Goal: Information Seeking & Learning: Learn about a topic

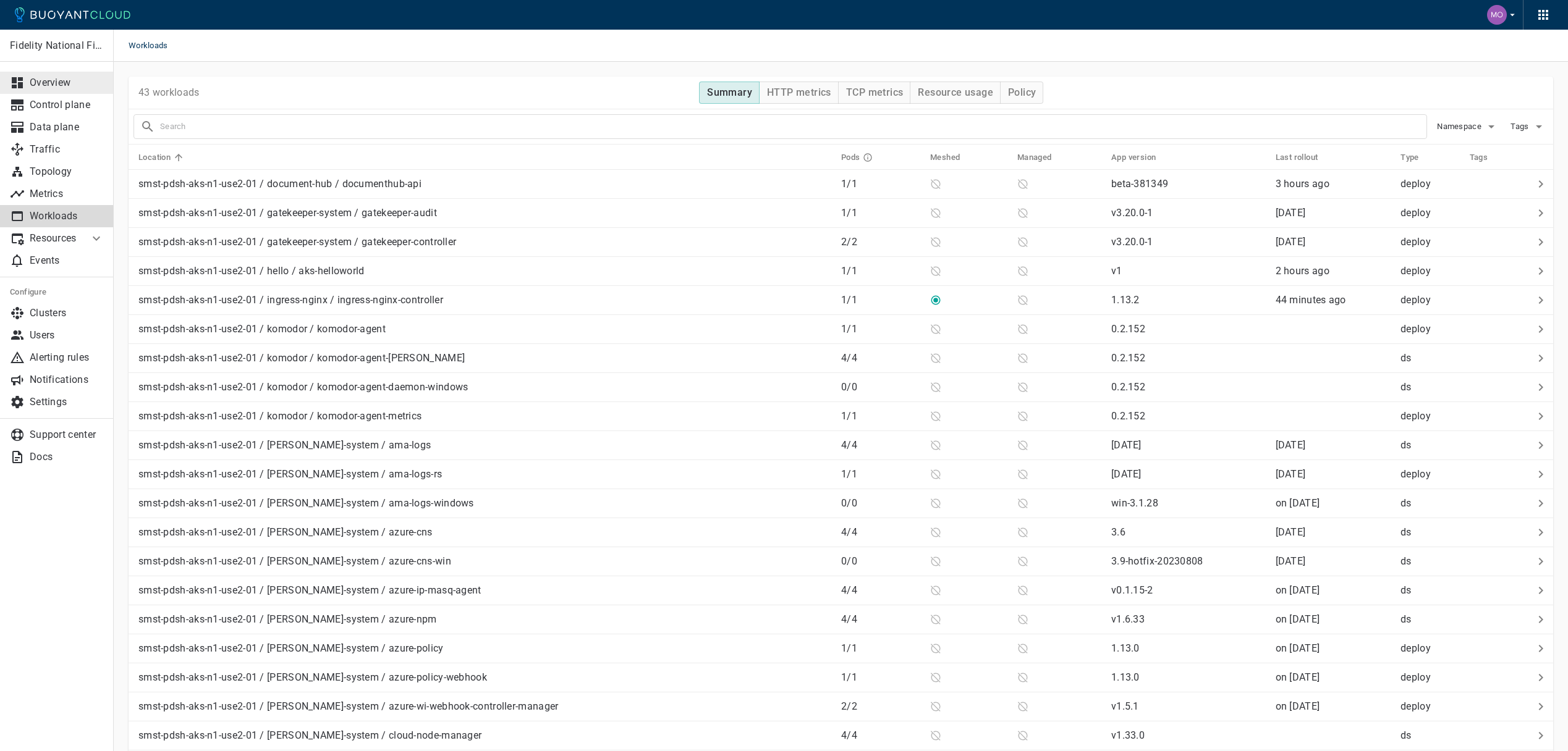
click at [40, 82] on p "Overview" at bounding box center [66, 83] width 74 height 12
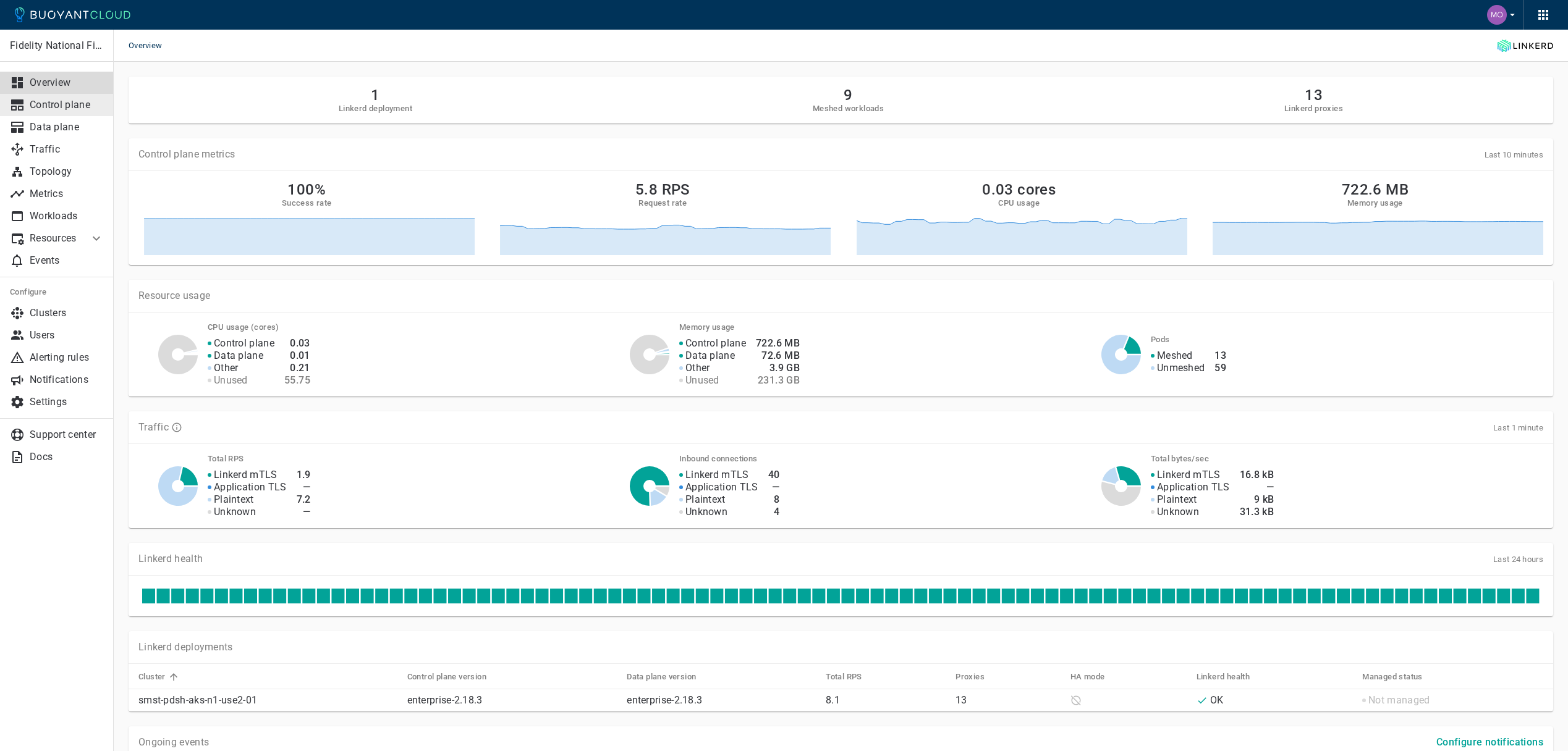
click at [59, 107] on p "Control plane" at bounding box center [66, 105] width 74 height 12
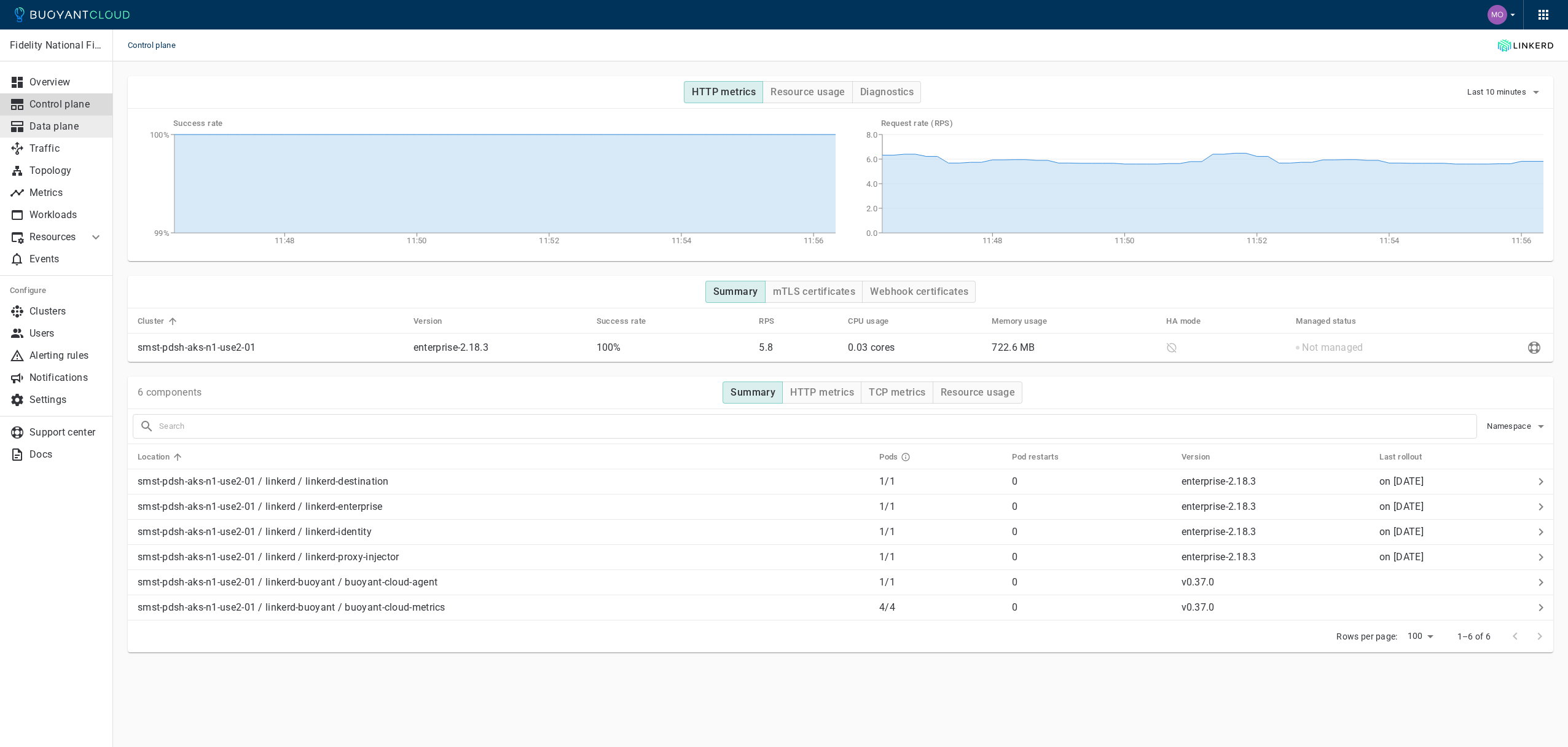
click at [60, 127] on p "Data plane" at bounding box center [66, 127] width 74 height 12
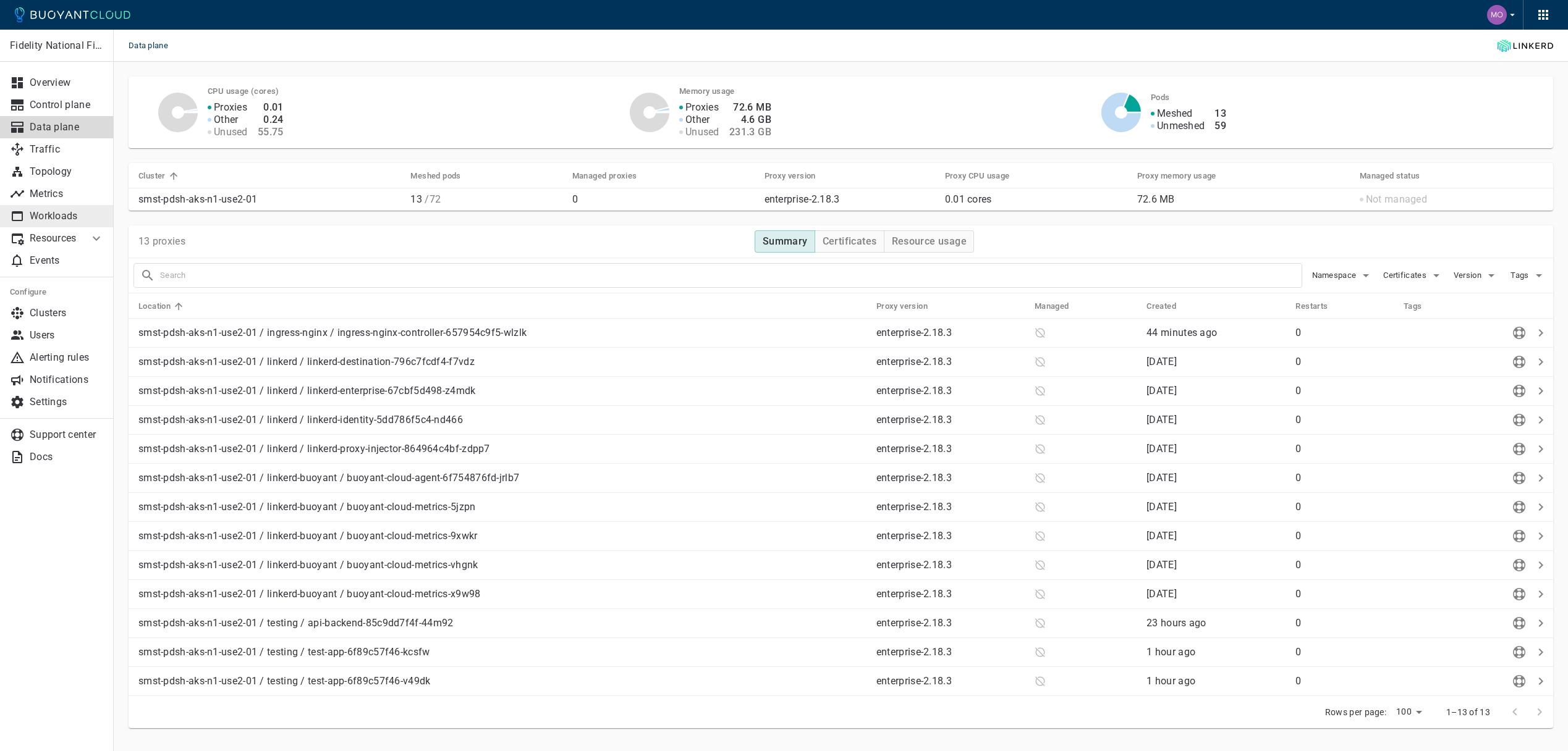
click at [56, 210] on p "Workloads" at bounding box center [66, 216] width 74 height 12
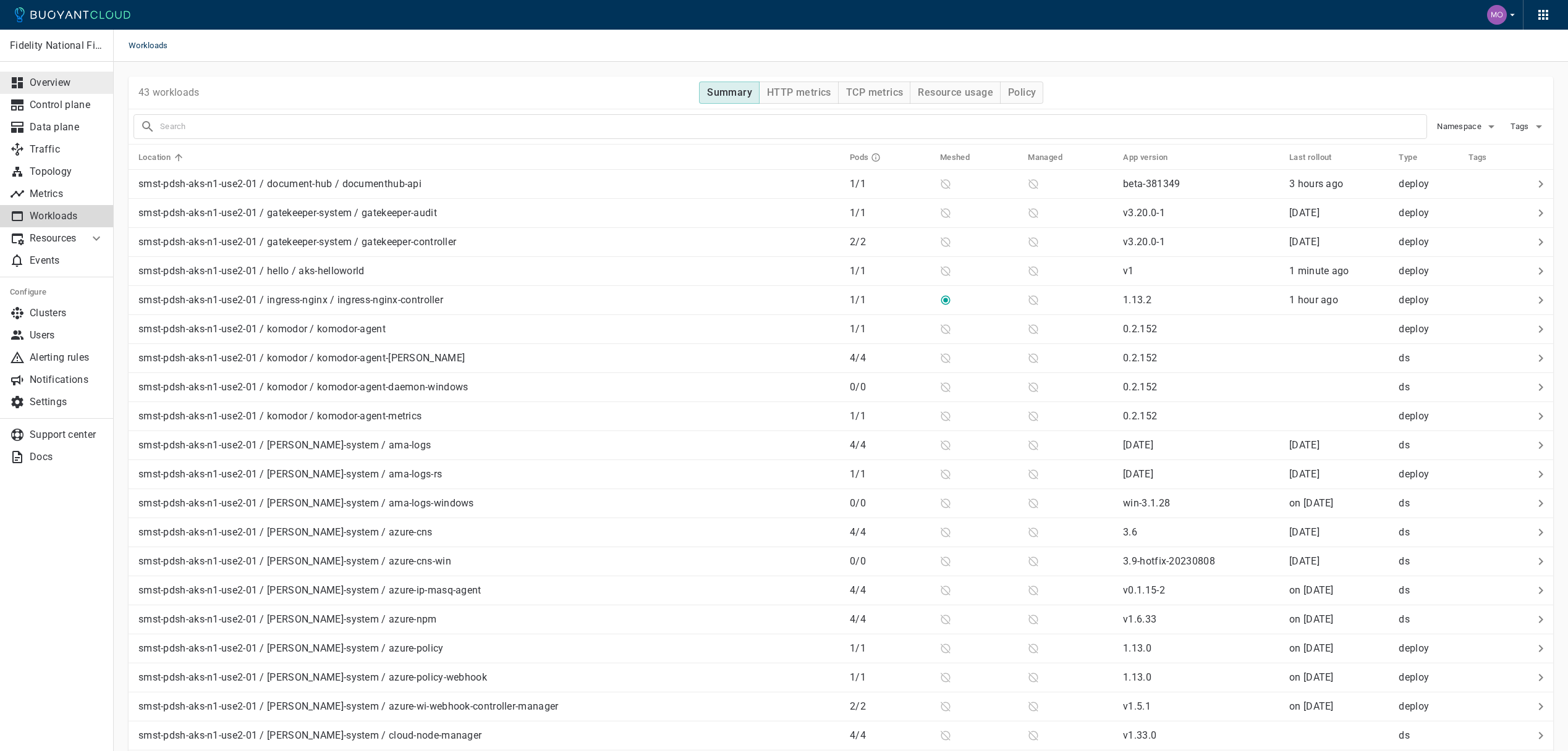
click at [65, 84] on p "Overview" at bounding box center [66, 83] width 74 height 12
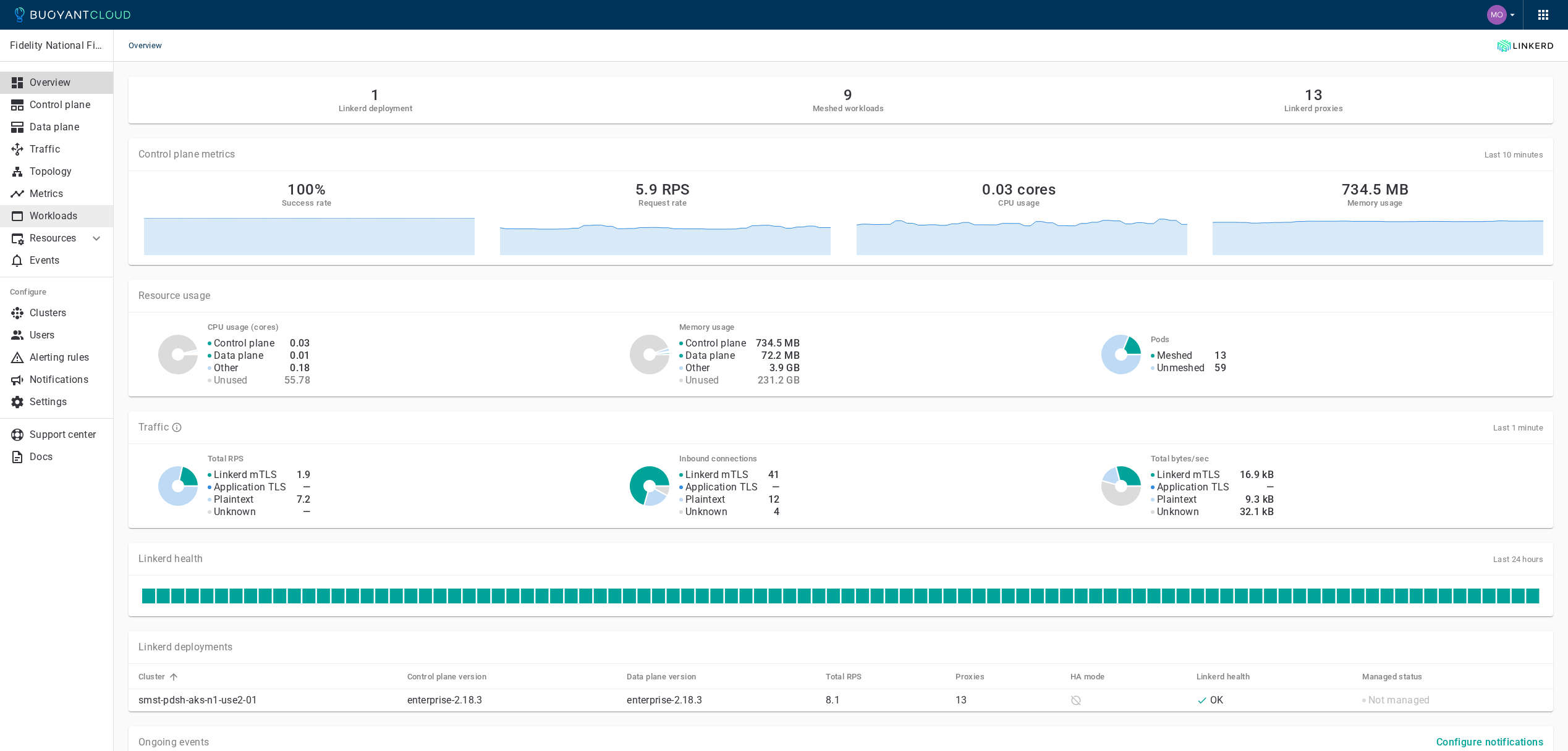
click at [48, 216] on p "Workloads" at bounding box center [66, 216] width 74 height 12
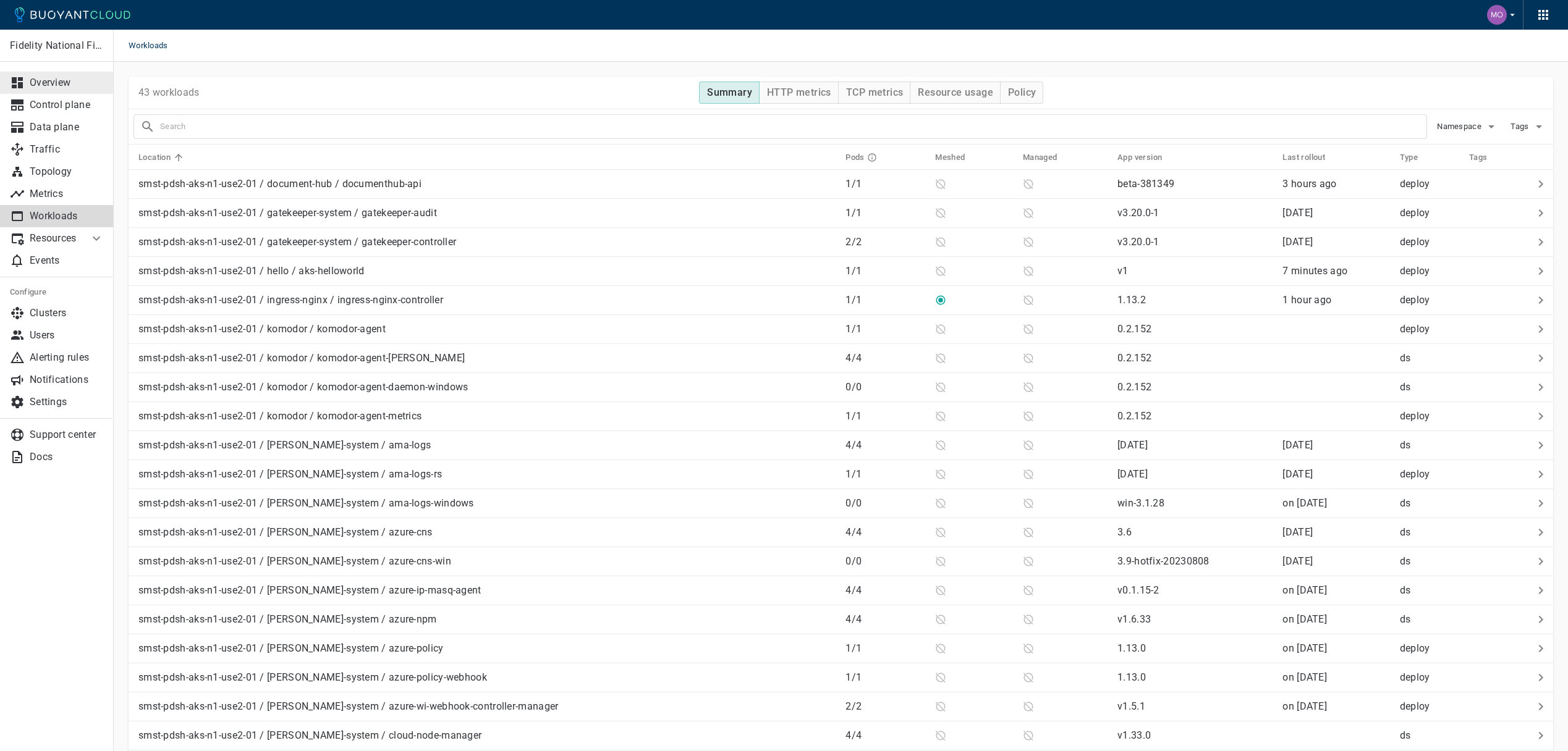
click at [59, 79] on p "Overview" at bounding box center [66, 83] width 74 height 12
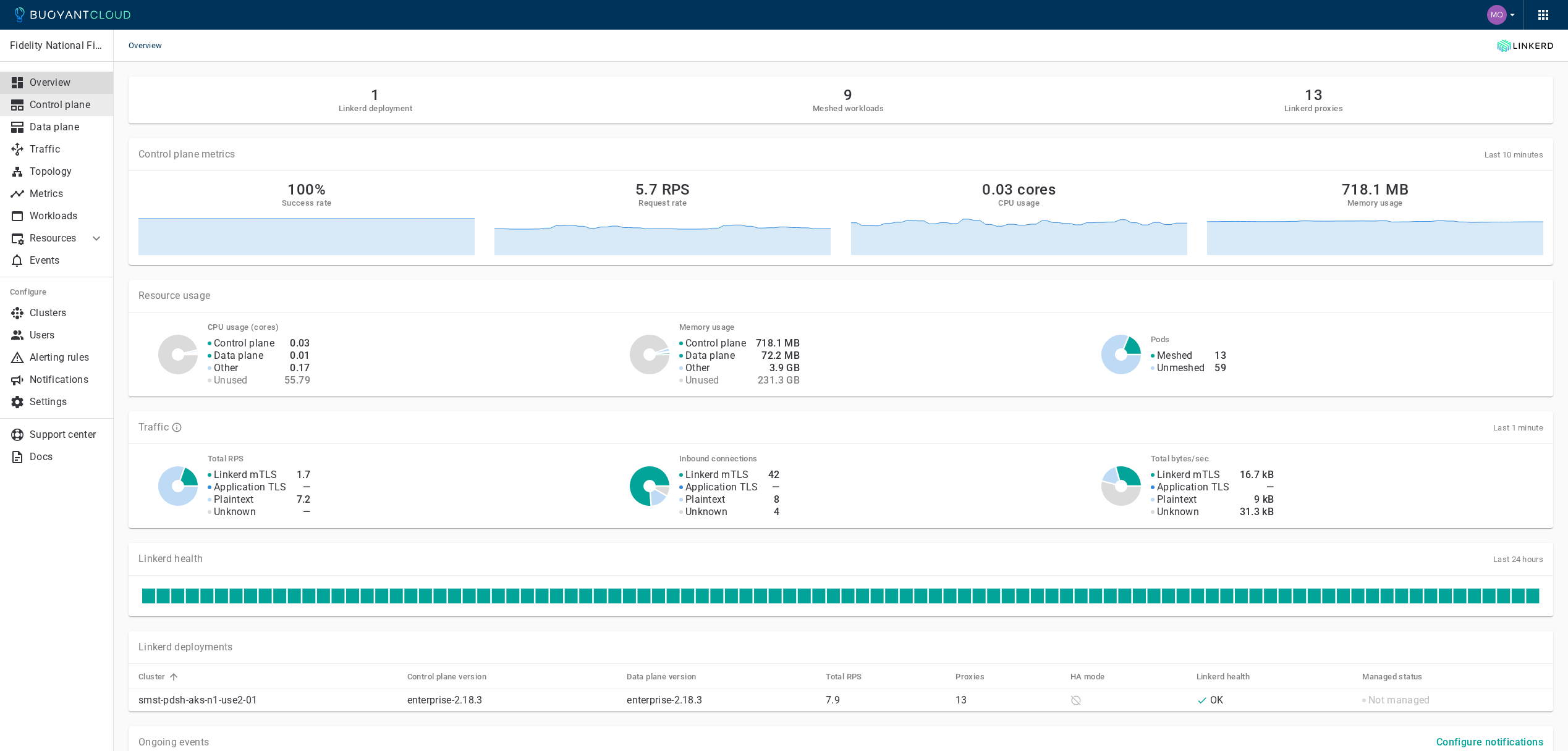
click at [76, 111] on p "Control plane" at bounding box center [66, 105] width 74 height 12
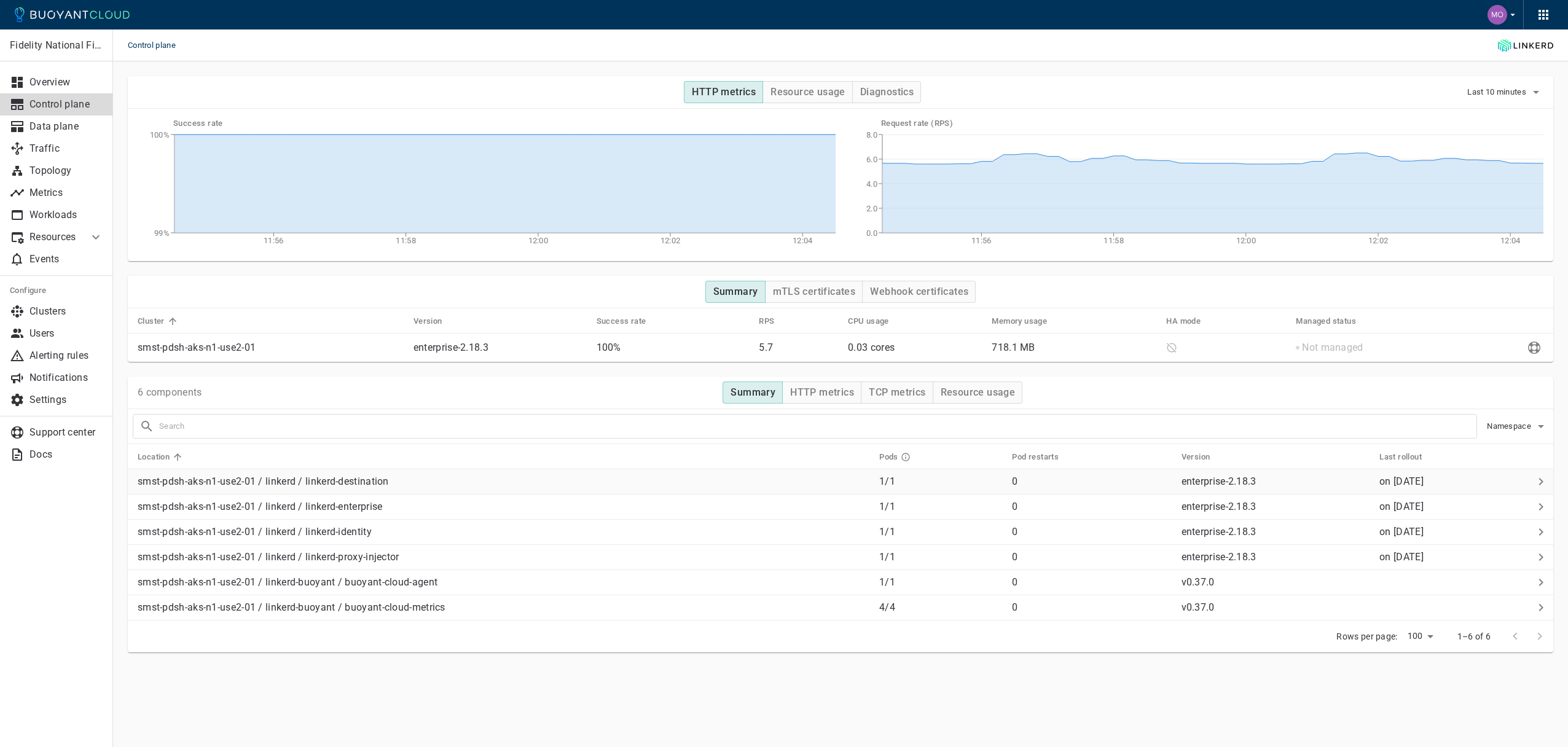
click at [1236, 483] on p "enterprise-2.18.3" at bounding box center [1219, 481] width 75 height 12
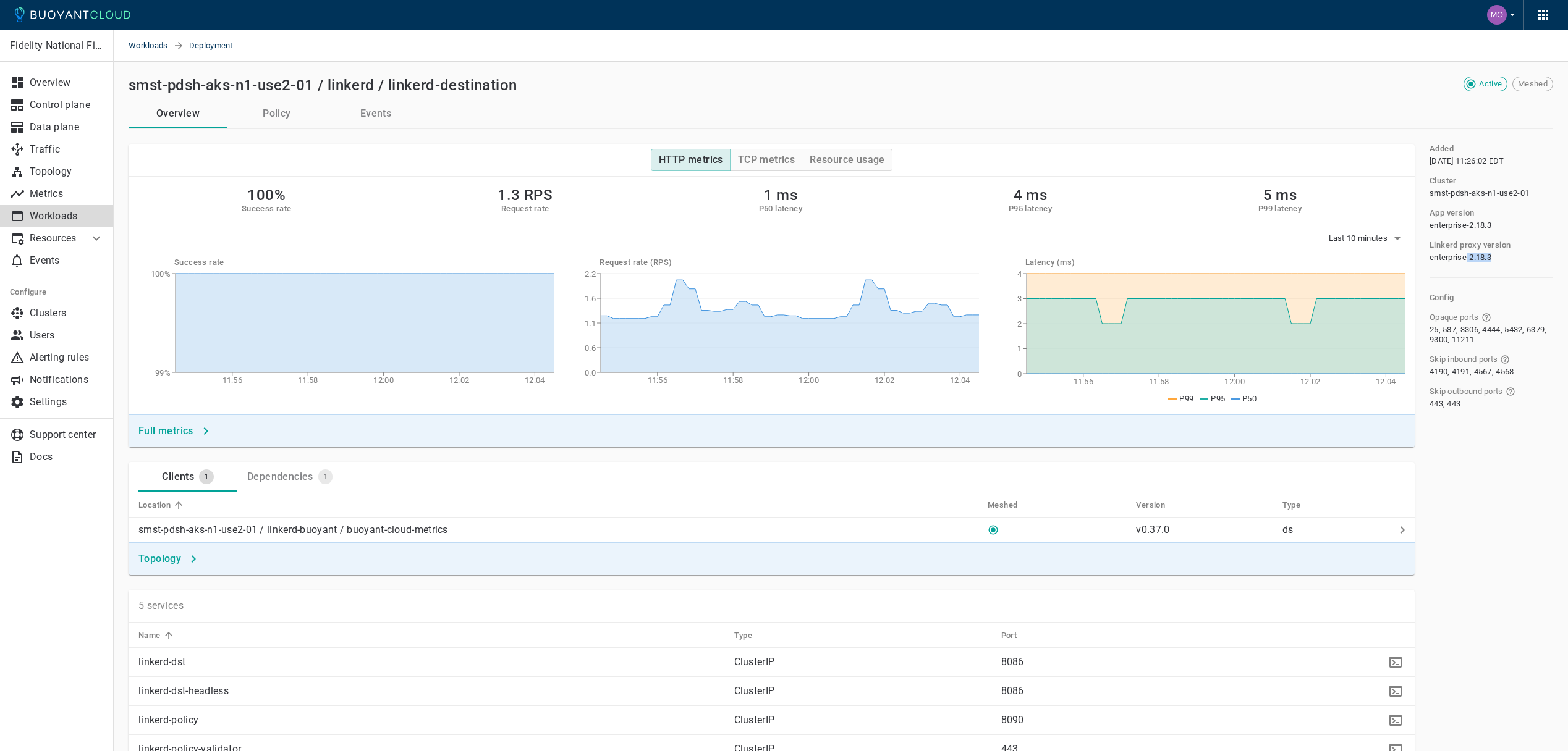
drag, startPoint x: 1468, startPoint y: 261, endPoint x: 1540, endPoint y: 263, distance: 72.0
click at [1540, 263] on div "Added Tue, 08 Jul 2025 11:26:02 EDT Cluster smst-pdsh-aks-n1-use2-01 App versio…" at bounding box center [1484, 269] width 138 height 280
click at [1499, 428] on div "Added Tue, 08 Jul 2025 11:26:02 EDT Cluster smst-pdsh-aks-n1-use2-01 App versio…" at bounding box center [1484, 741] width 138 height 1195
click at [334, 122] on button "Events" at bounding box center [376, 113] width 99 height 29
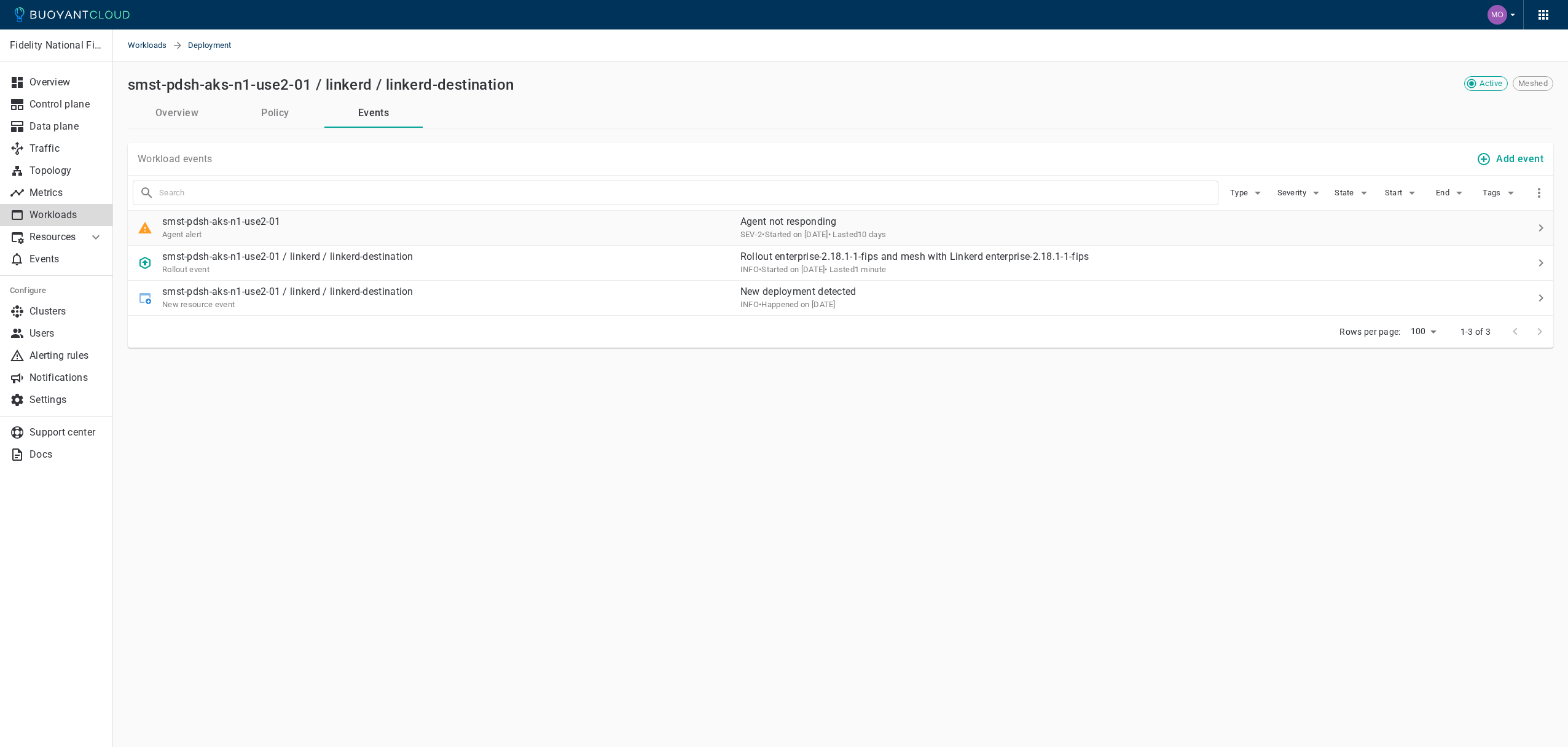
click at [249, 224] on p "smst-pdsh-aks-n1-use2-01" at bounding box center [221, 222] width 118 height 12
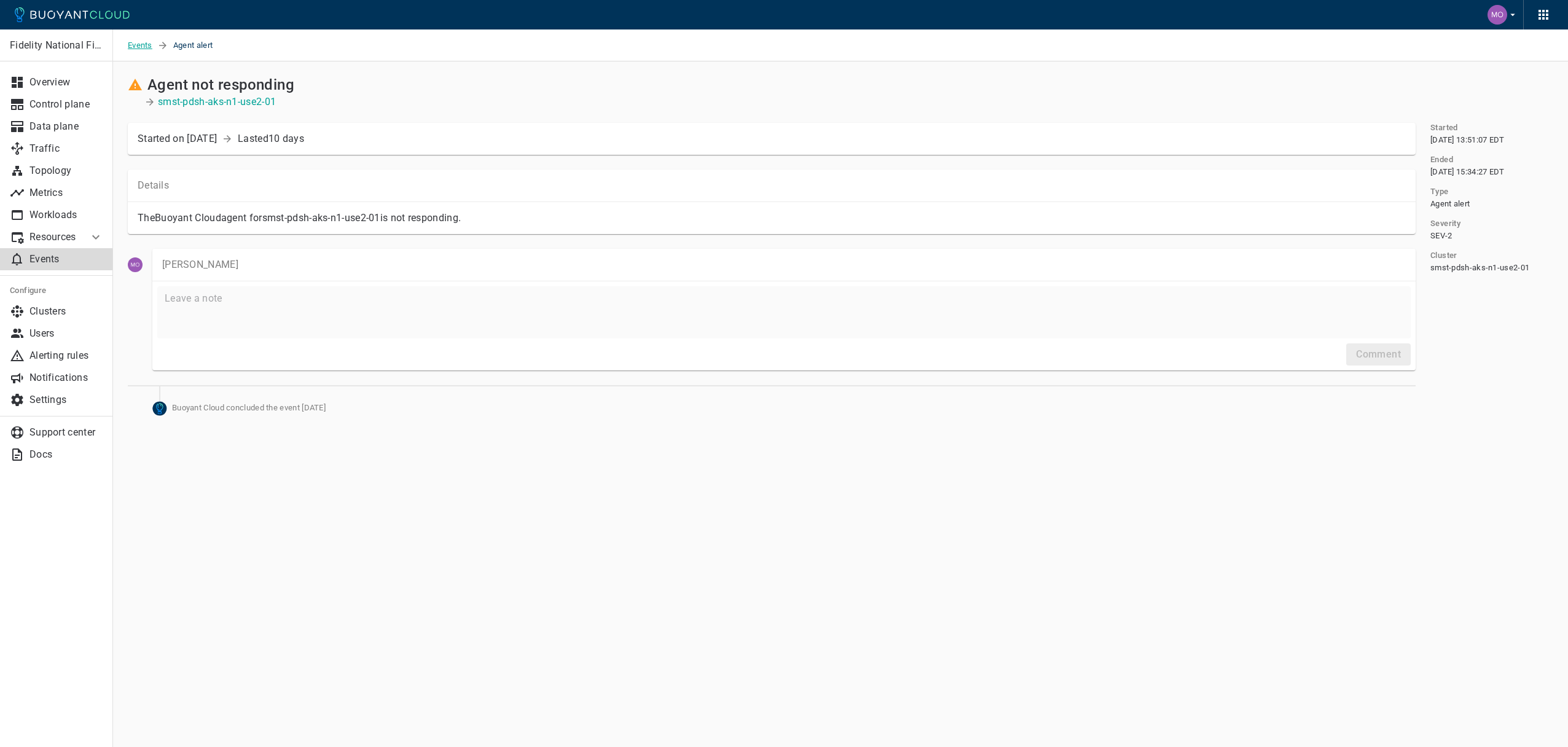
click at [132, 44] on span "Events" at bounding box center [142, 45] width 29 height 32
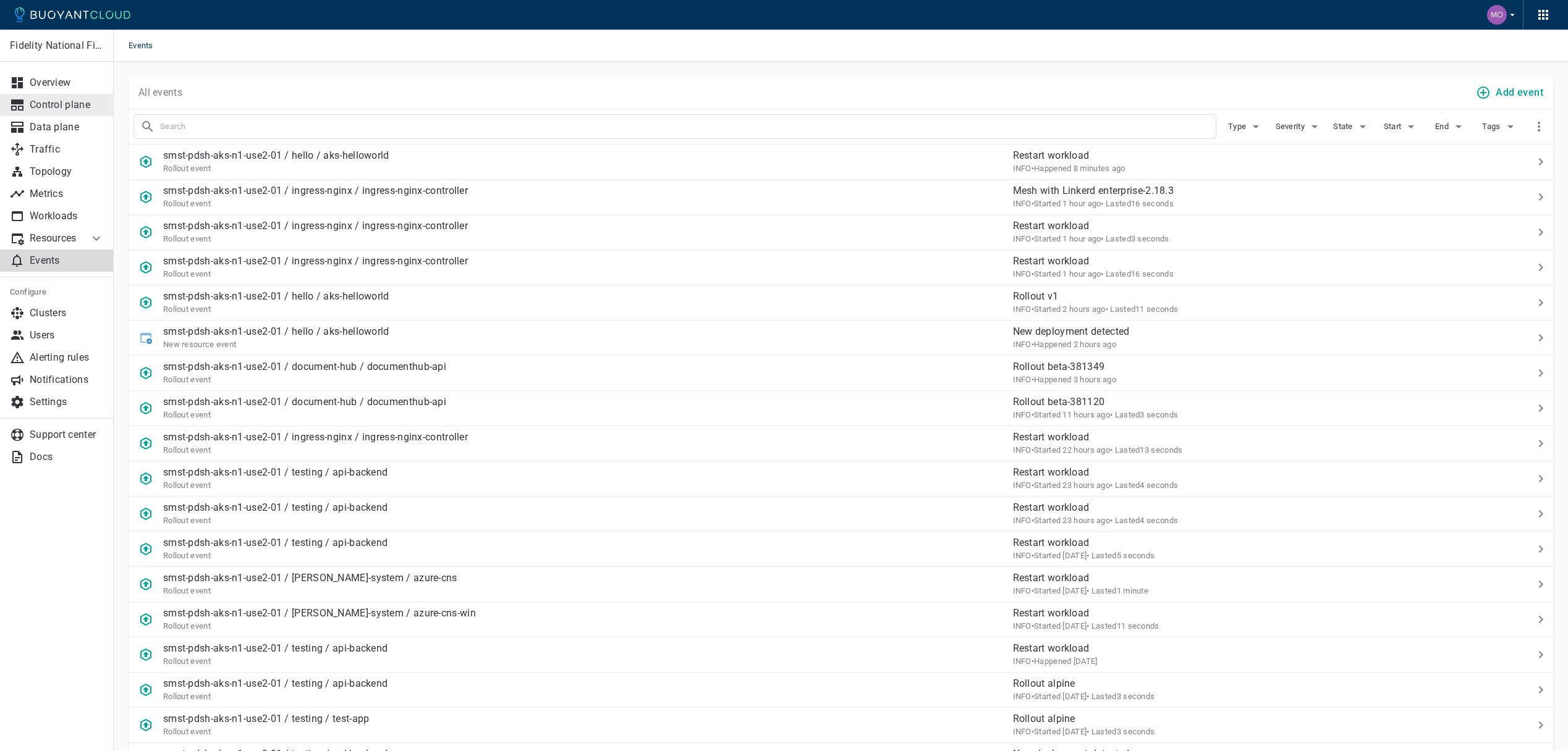
click at [57, 95] on link "Control plane" at bounding box center [57, 105] width 114 height 22
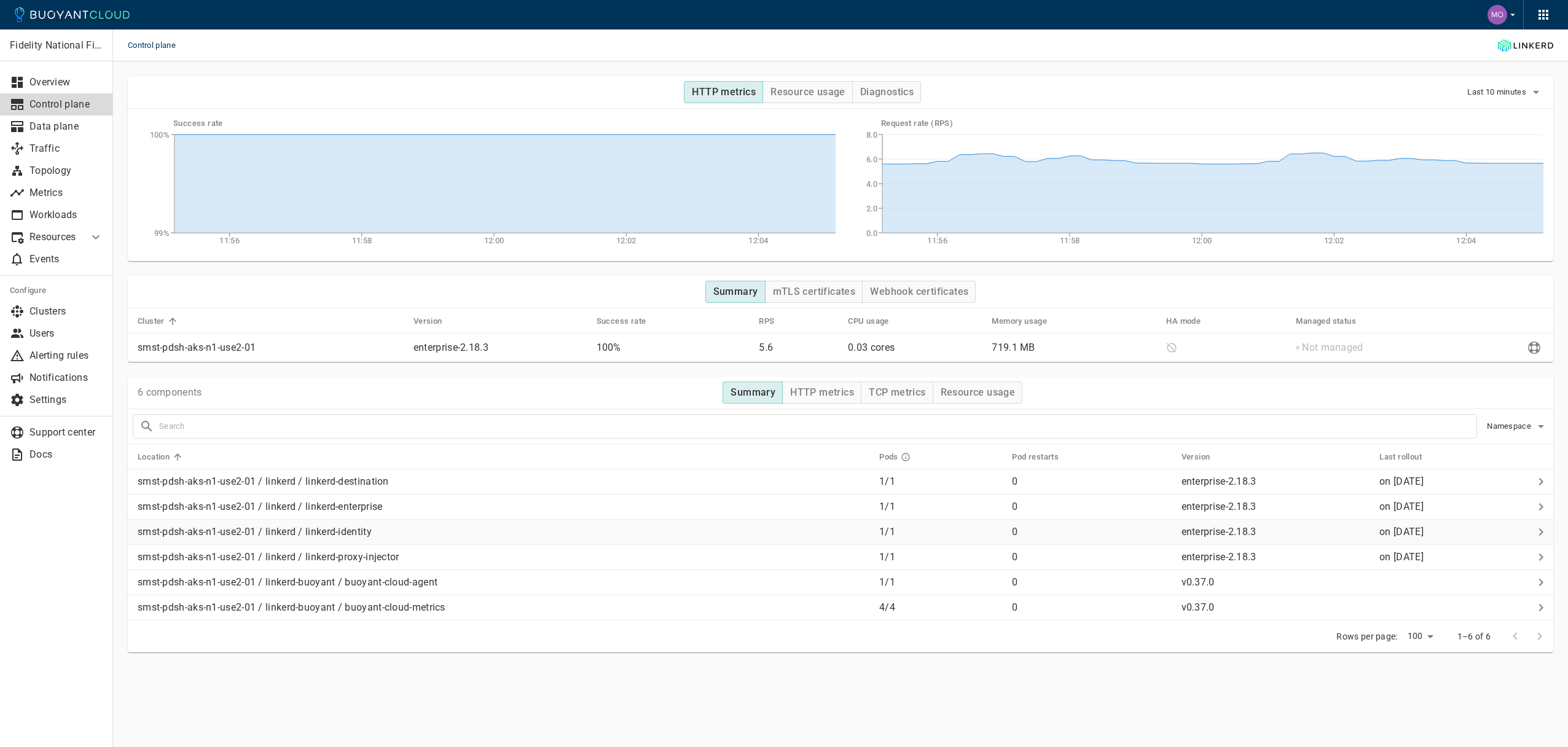
click at [419, 535] on p "smst-pdsh-aks-n1-use2-01 / linkerd / linkerd-identity" at bounding box center [503, 532] width 732 height 12
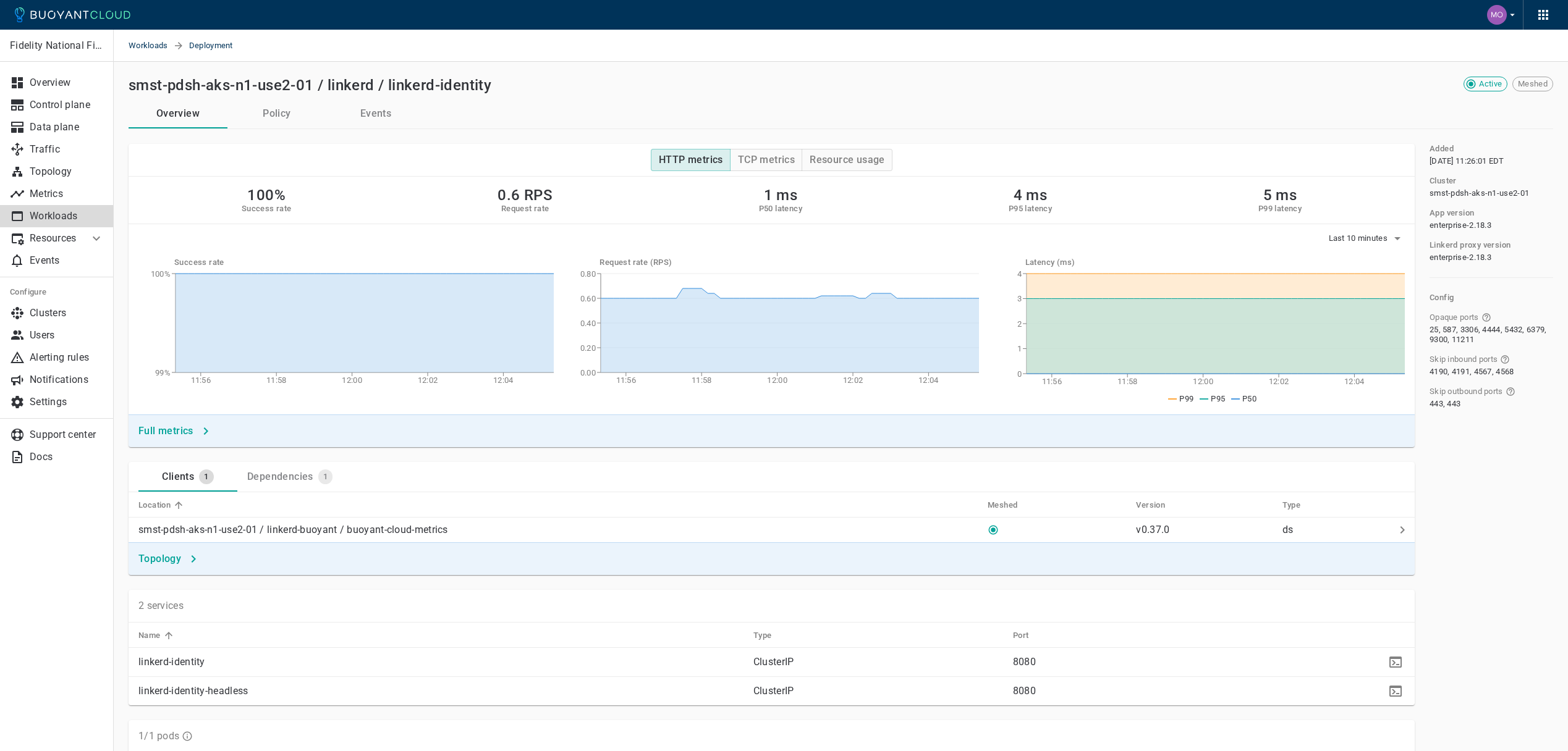
click at [384, 109] on button "Events" at bounding box center [376, 113] width 99 height 29
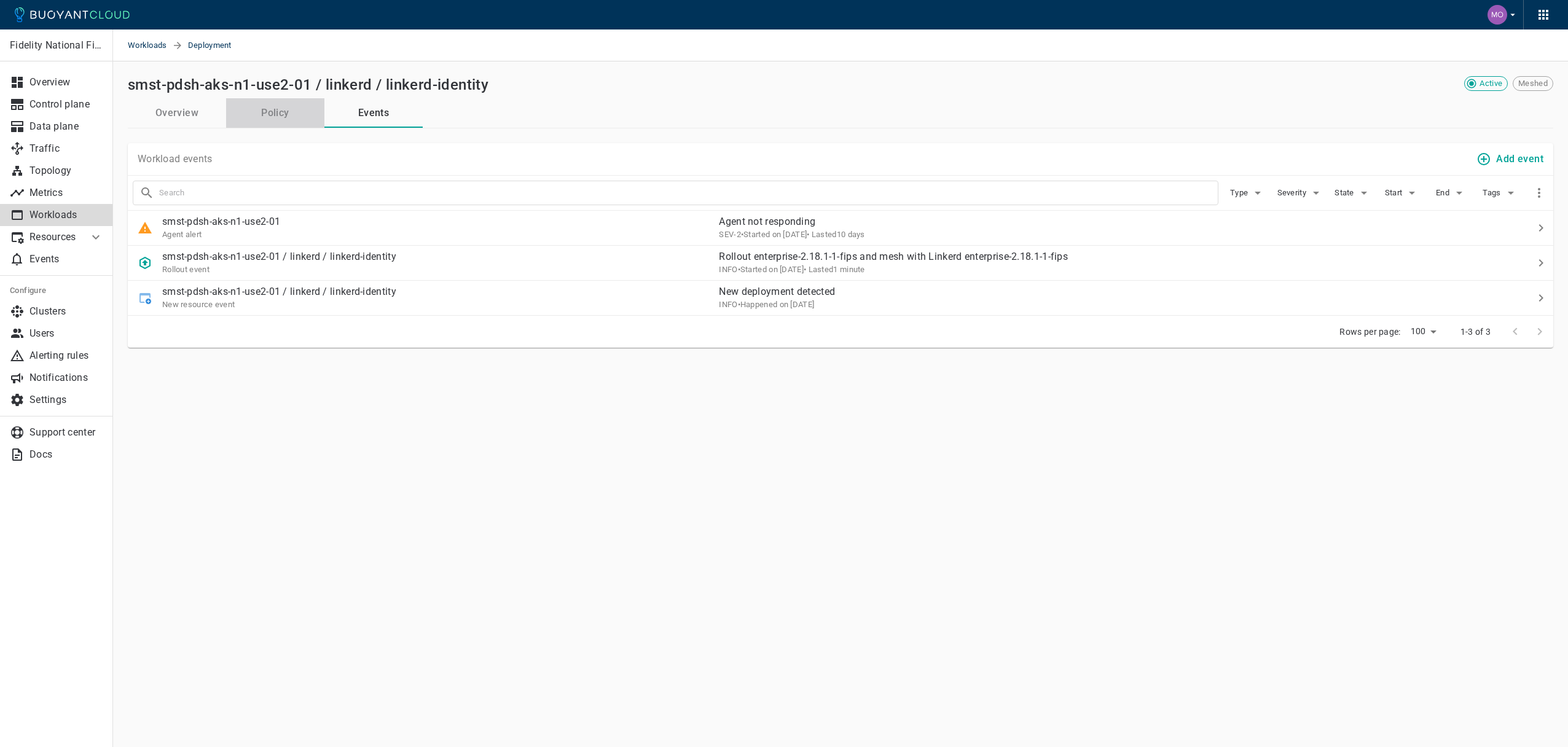
click at [265, 122] on button "Policy" at bounding box center [275, 112] width 98 height 29
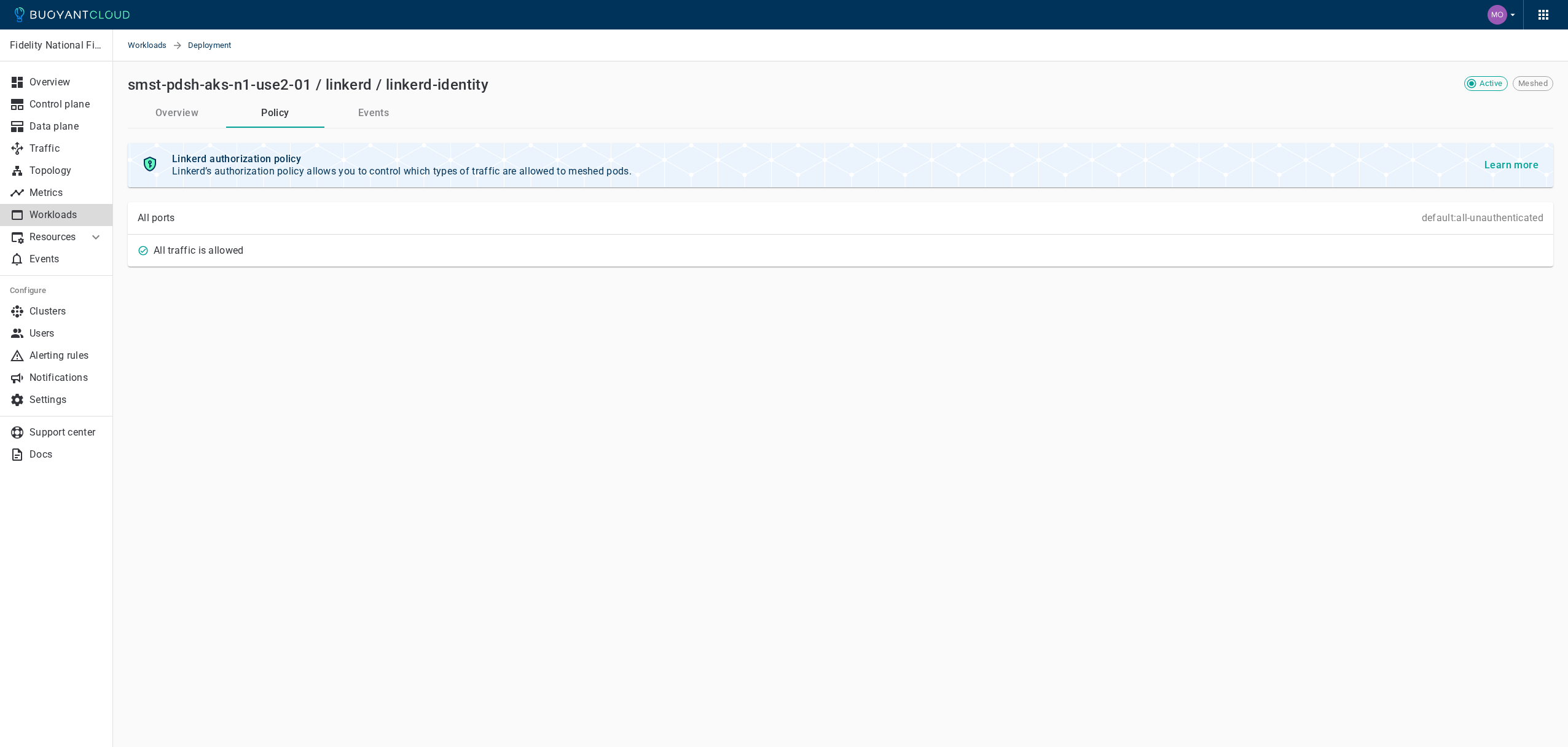
click at [177, 109] on button "Overview" at bounding box center [177, 112] width 98 height 29
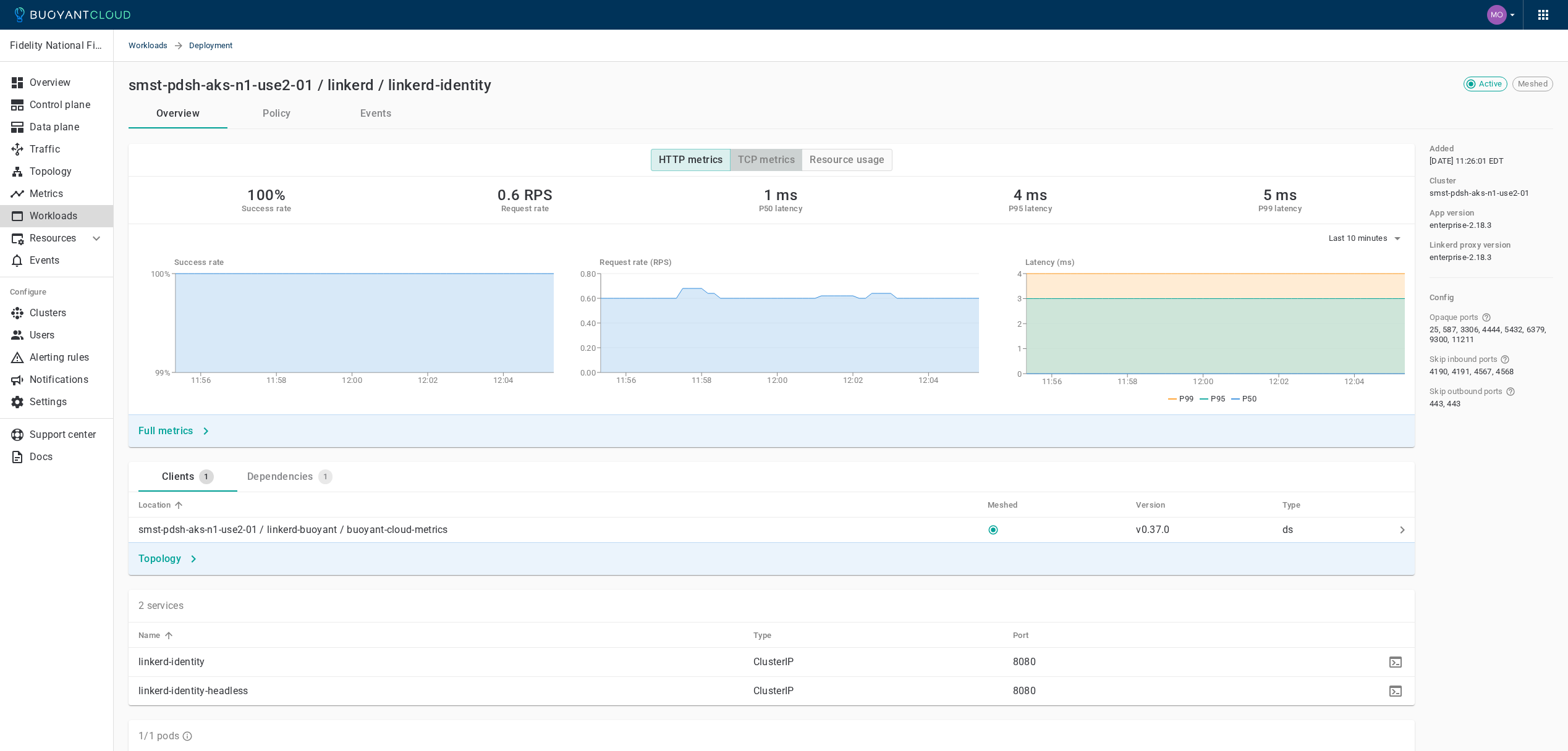
click at [800, 162] on button "TCP metrics" at bounding box center [766, 160] width 73 height 22
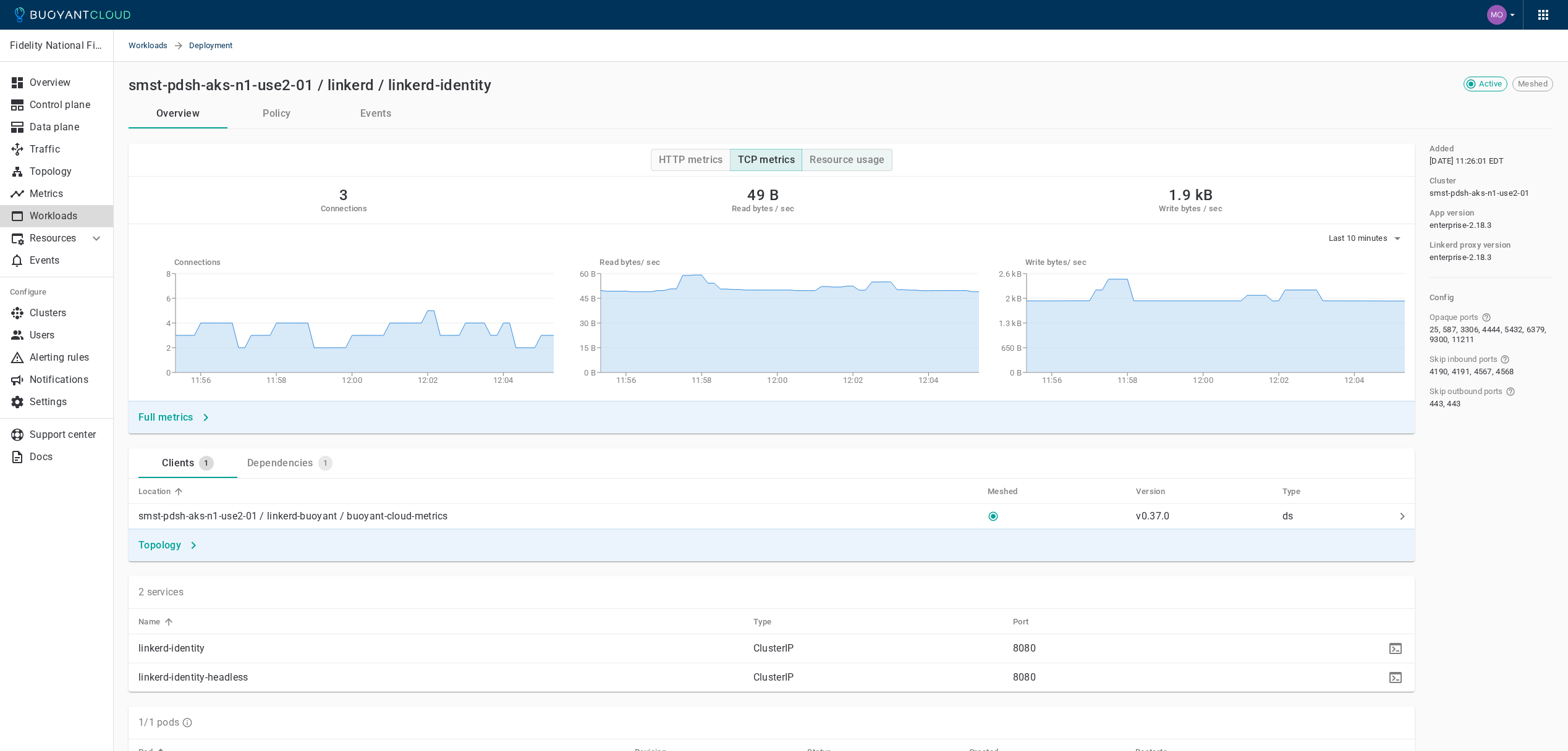
click at [838, 162] on h4 "Resource usage" at bounding box center [847, 160] width 76 height 12
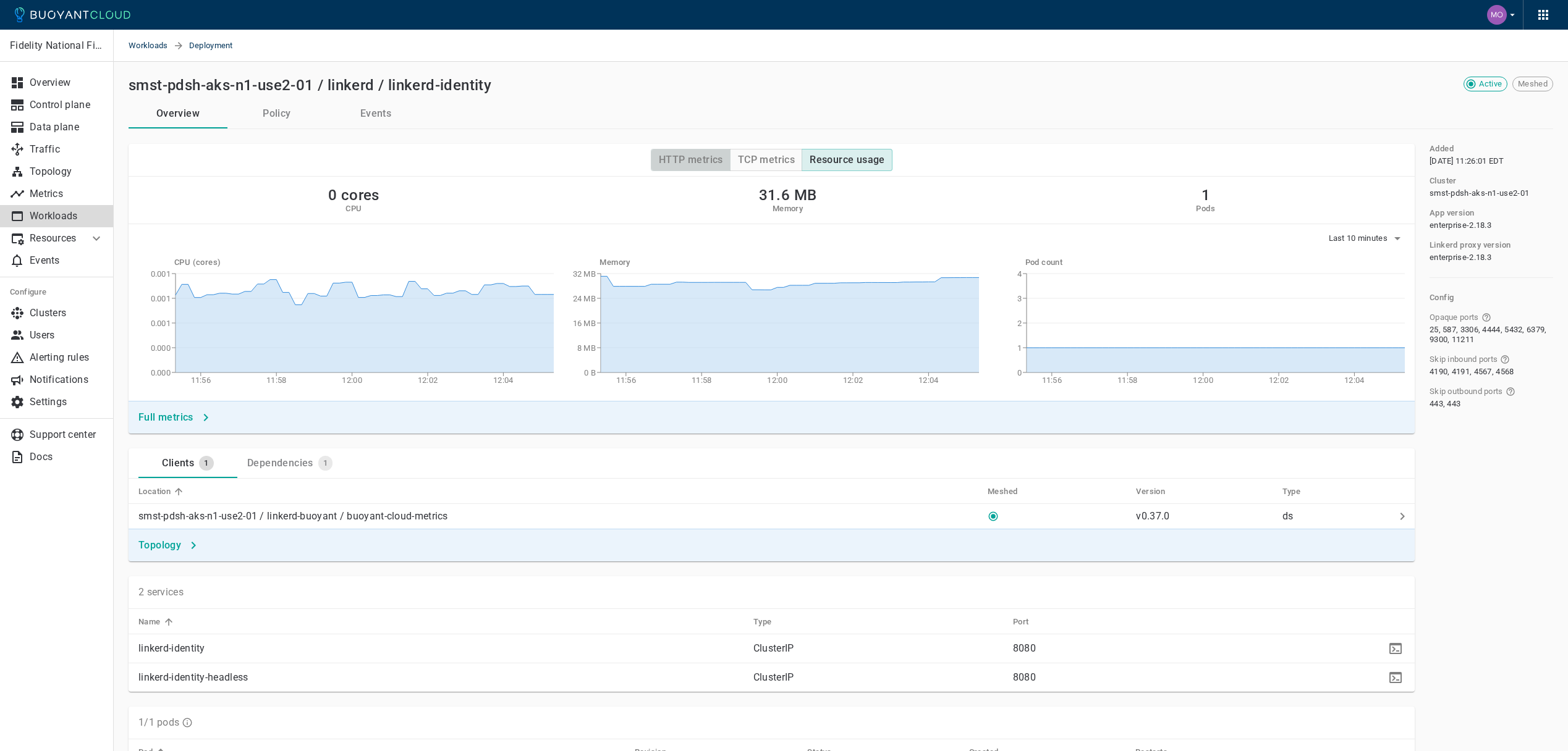
click at [692, 156] on h4 "HTTP metrics" at bounding box center [691, 160] width 64 height 12
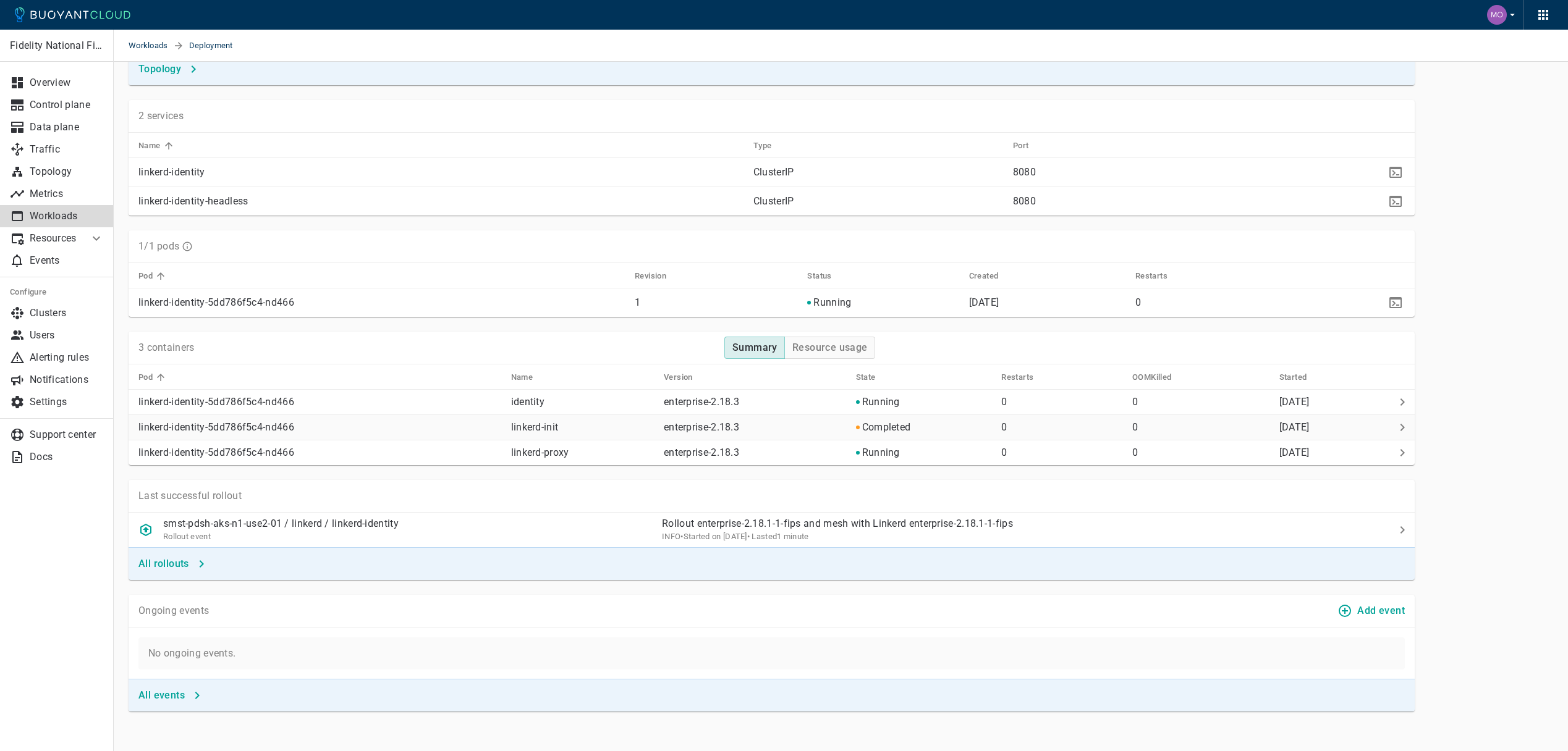
scroll to position [500, 0]
